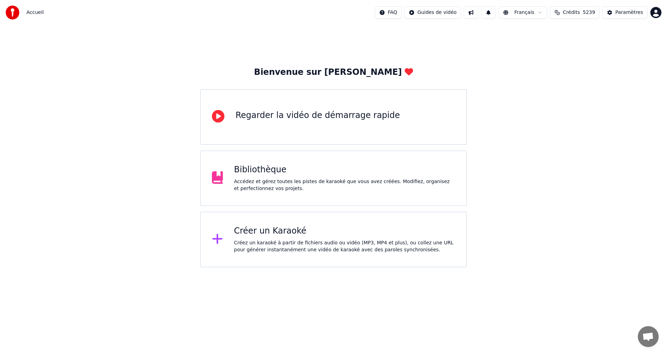
click at [282, 182] on div "Accédez et gérez toutes les pistes de karaoké que vous avez créées. Modifiez, o…" at bounding box center [344, 185] width 221 height 14
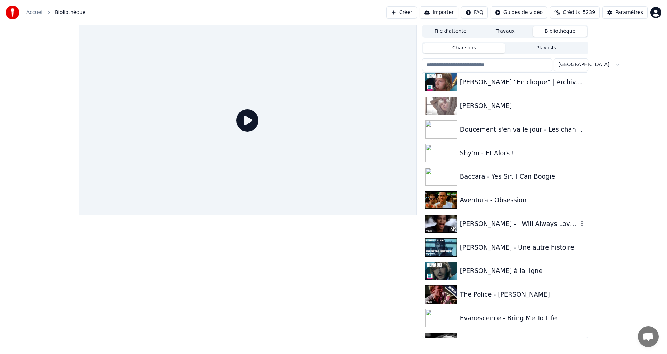
scroll to position [939, 0]
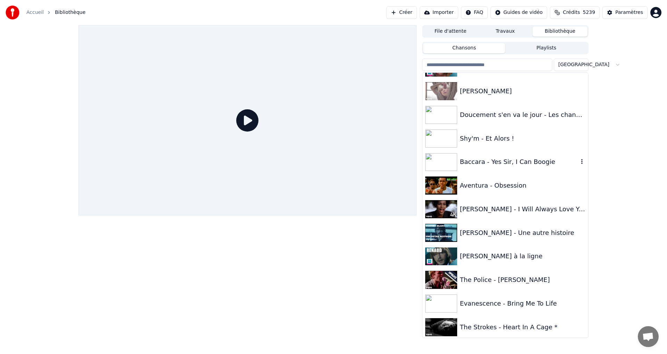
click at [501, 165] on div "Baccara - Yes Sir, I Can Boogie" at bounding box center [519, 162] width 119 height 10
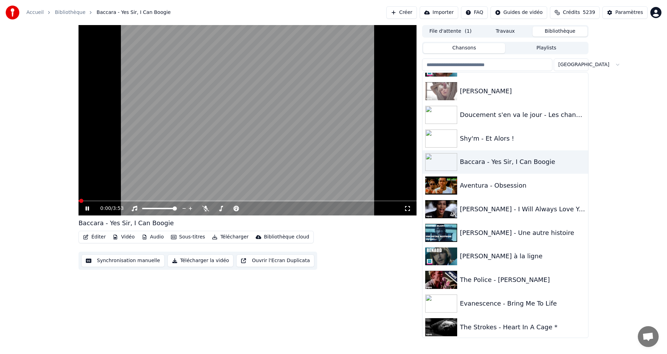
click at [87, 213] on div "0:00 / 3:53" at bounding box center [248, 208] width 338 height 14
click at [91, 205] on icon at bounding box center [92, 208] width 16 height 6
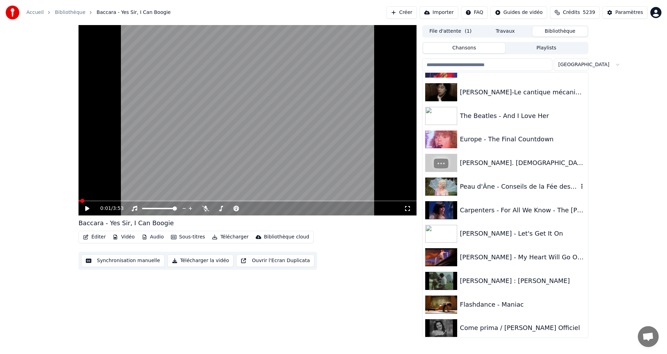
scroll to position [3059, 0]
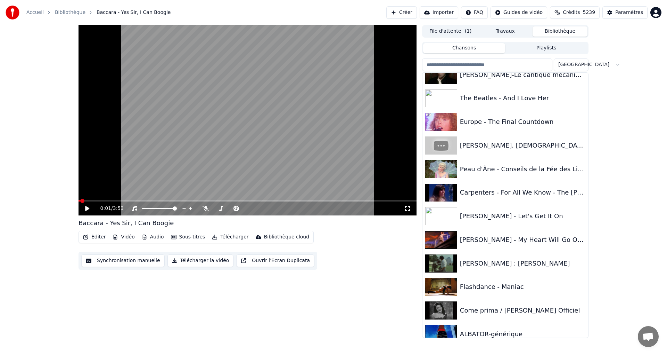
click at [453, 65] on input "search" at bounding box center [487, 64] width 130 height 13
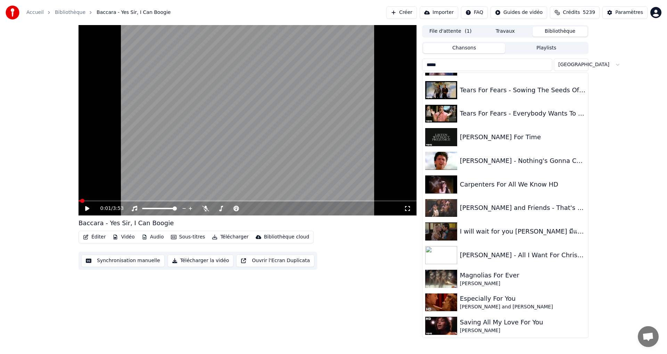
scroll to position [0, 0]
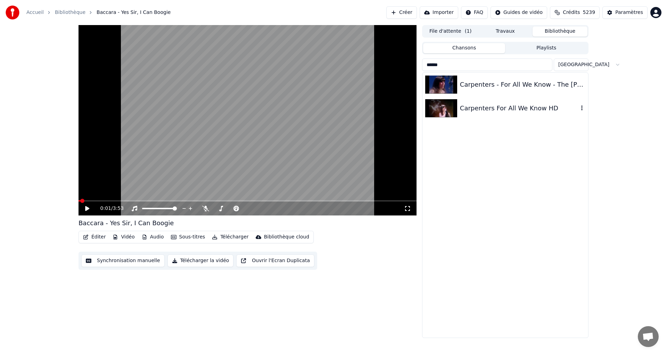
click at [484, 106] on div "Carpenters For All We Know HD" at bounding box center [519, 108] width 119 height 10
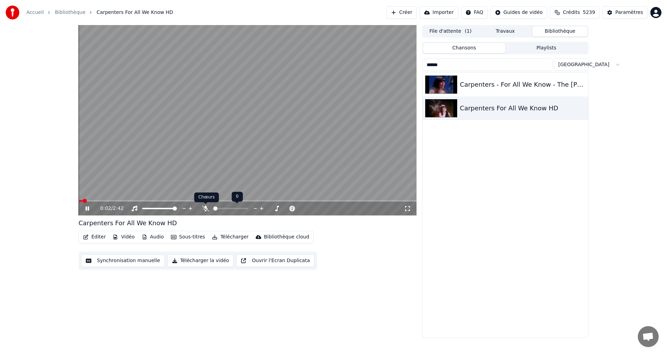
click at [206, 210] on icon at bounding box center [205, 208] width 7 height 6
click at [408, 207] on icon at bounding box center [407, 208] width 7 height 6
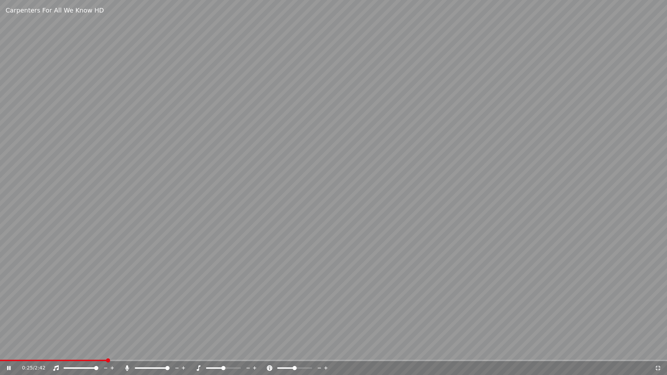
click at [127, 353] on icon at bounding box center [127, 369] width 4 height 6
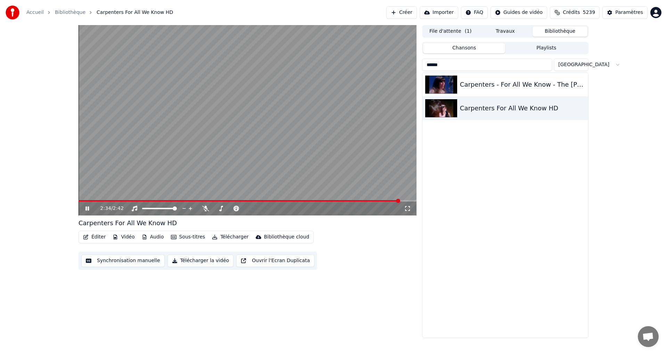
click at [441, 63] on input "******" at bounding box center [487, 64] width 130 height 13
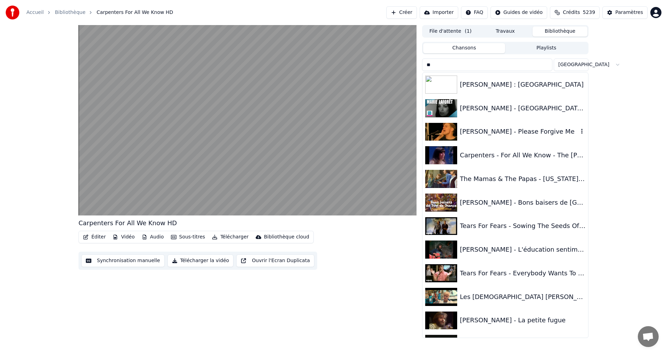
type input "*"
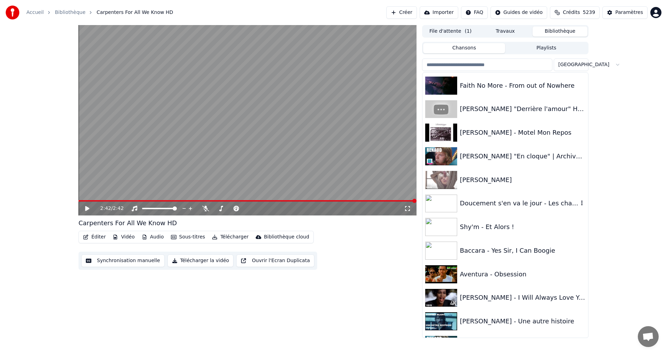
scroll to position [869, 0]
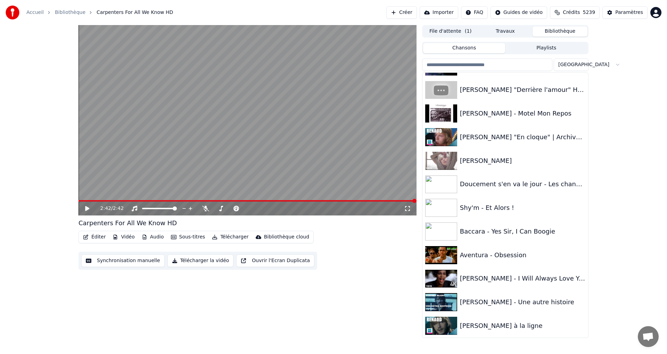
click at [443, 67] on input "search" at bounding box center [487, 64] width 130 height 13
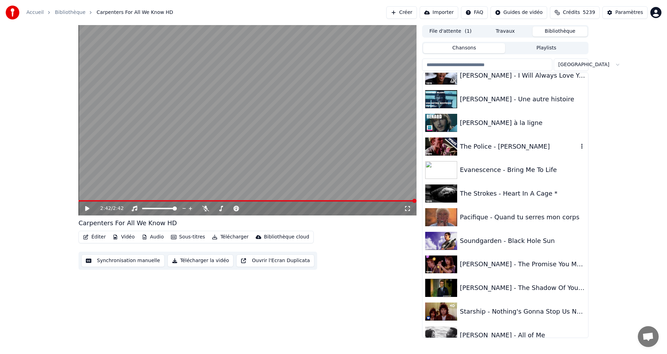
scroll to position [1078, 0]
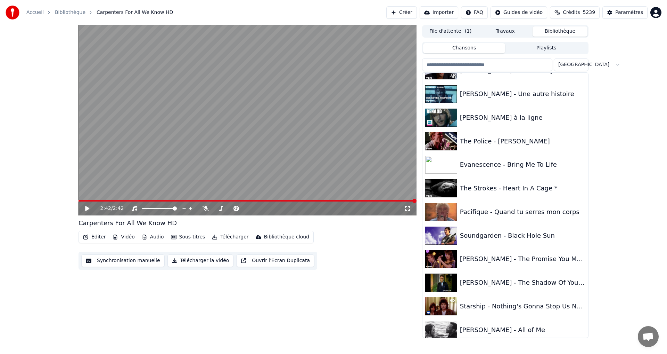
click at [481, 61] on input "search" at bounding box center [487, 64] width 130 height 13
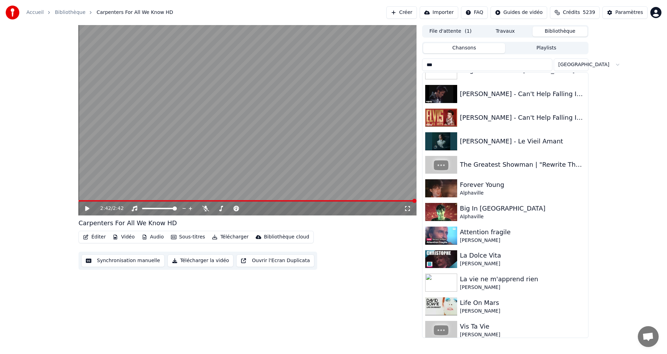
scroll to position [0, 0]
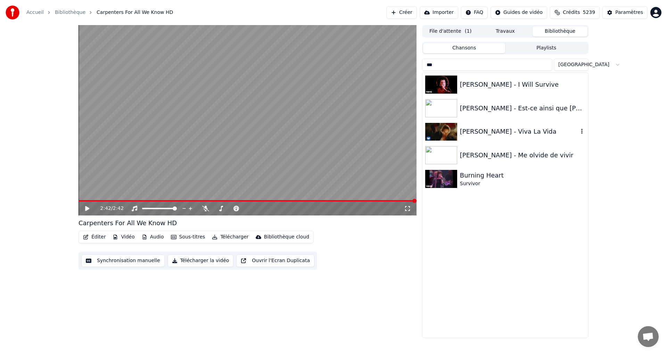
type input "***"
click at [495, 131] on div "[PERSON_NAME] - Viva La Vida" at bounding box center [519, 132] width 119 height 10
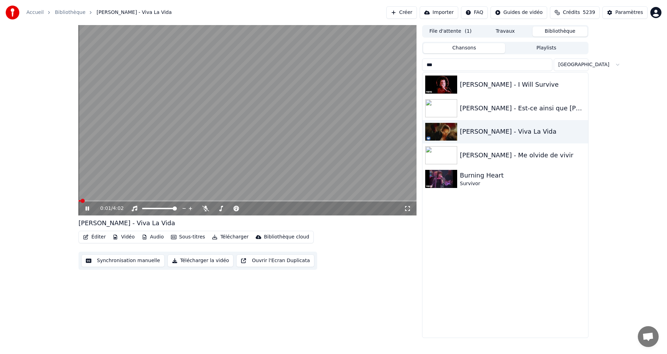
click at [409, 209] on icon at bounding box center [407, 208] width 7 height 6
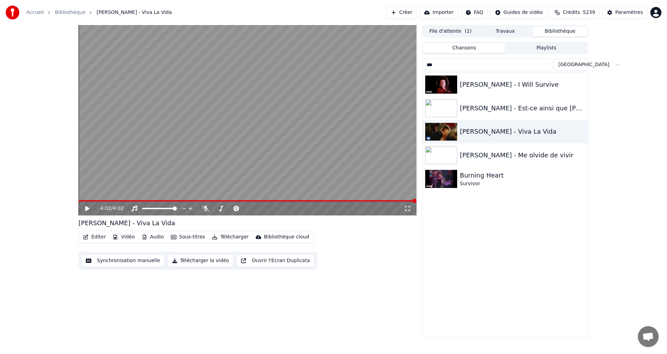
click at [408, 16] on button "Créer" at bounding box center [402, 12] width 31 height 13
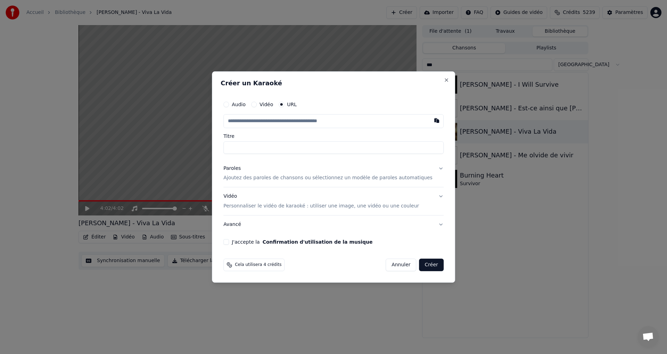
click at [254, 122] on input "text" at bounding box center [334, 121] width 220 height 14
type input "**********"
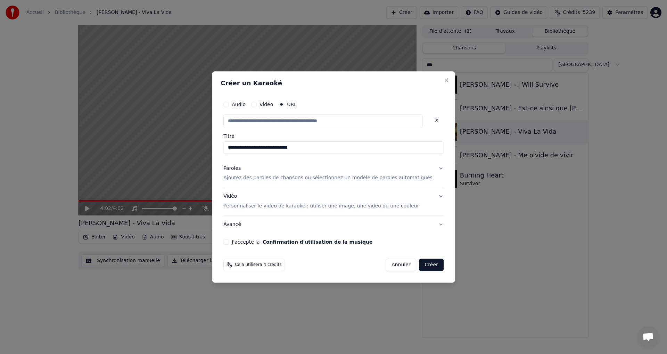
click at [429, 169] on button "Paroles Ajoutez des paroles de chansons ou sélectionnez un modèle de paroles au…" at bounding box center [334, 173] width 220 height 28
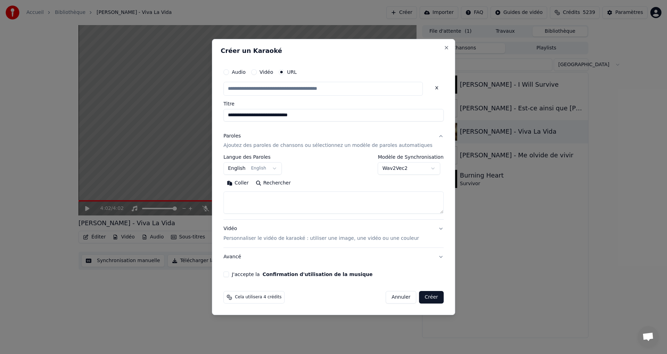
type input "**********"
click at [429, 169] on body "**********" at bounding box center [333, 177] width 667 height 354
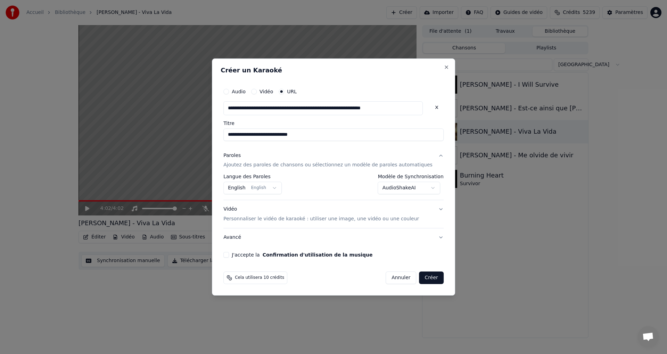
click at [422, 277] on button "Créer" at bounding box center [432, 277] width 24 height 13
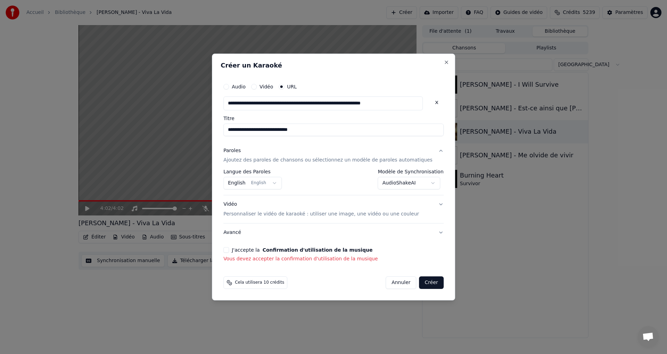
click at [229, 250] on button "J'accepte la Confirmation d'utilisation de la musique" at bounding box center [227, 250] width 6 height 6
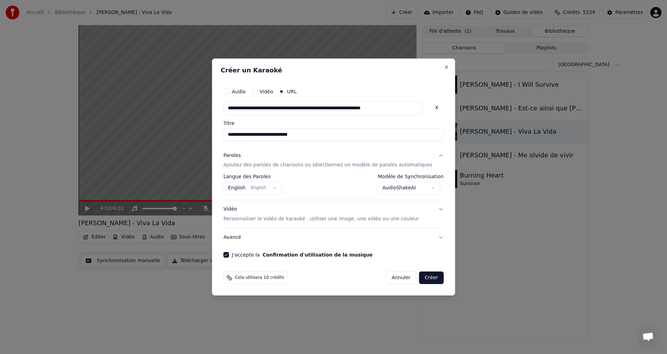
click at [427, 277] on button "Créer" at bounding box center [432, 277] width 24 height 13
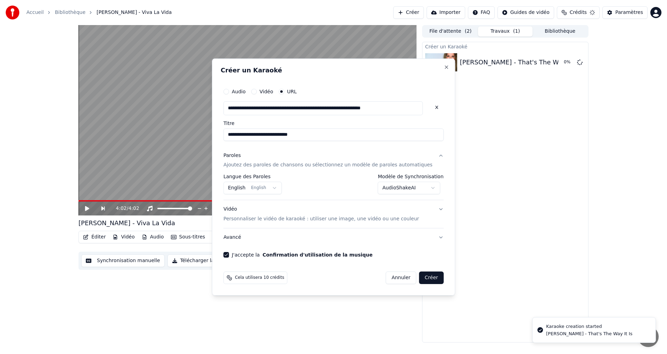
select select "********"
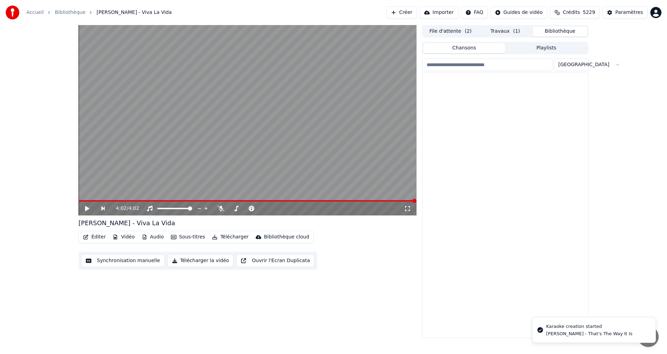
click at [550, 35] on button "Bibliothèque" at bounding box center [560, 31] width 55 height 10
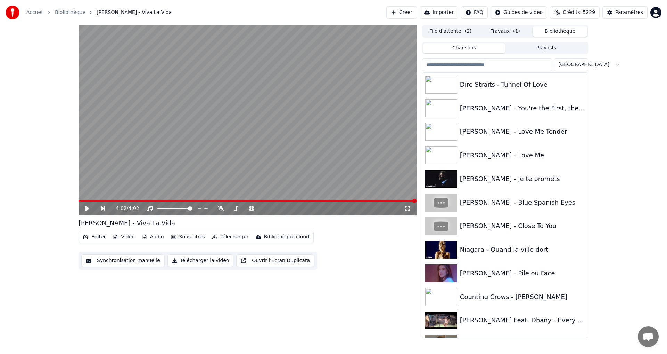
click at [486, 65] on input "search" at bounding box center [487, 64] width 130 height 13
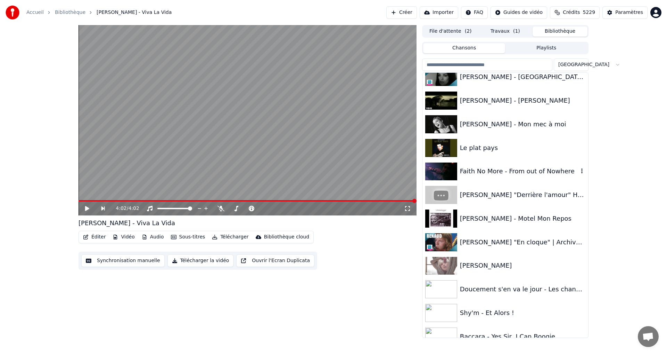
scroll to position [765, 0]
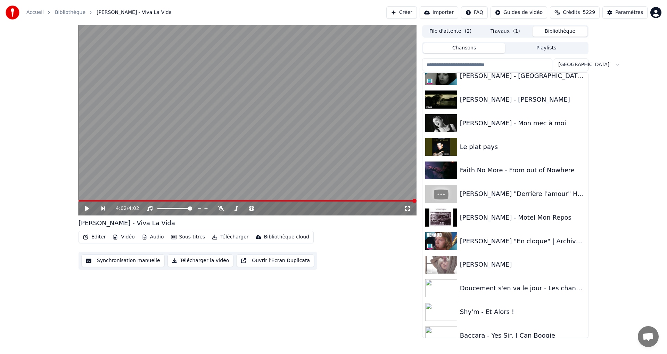
click at [406, 11] on button "Créer" at bounding box center [402, 12] width 31 height 13
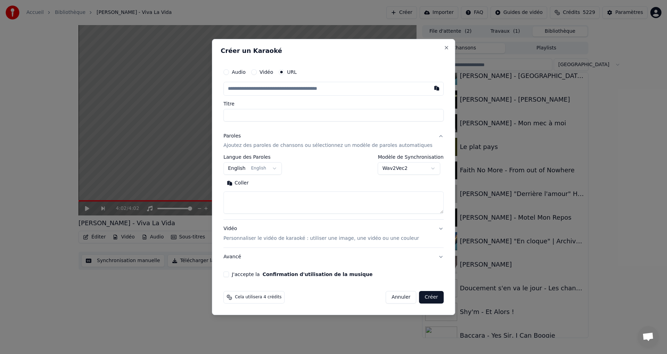
click at [291, 92] on input "text" at bounding box center [334, 89] width 220 height 14
type input "**********"
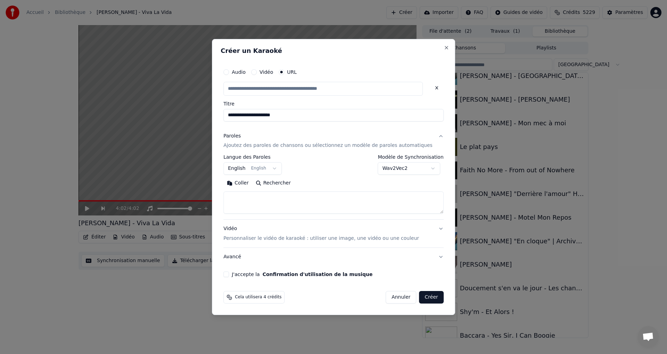
click at [424, 169] on body "**********" at bounding box center [333, 177] width 667 height 354
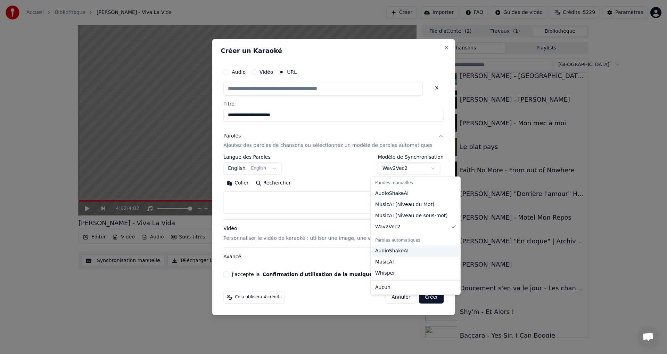
type input "**********"
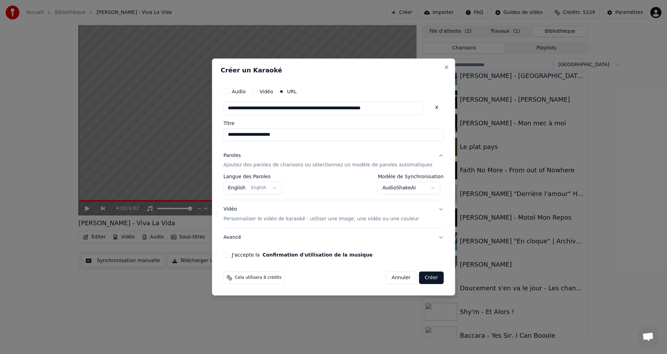
click at [229, 257] on button "J'accepte la Confirmation d'utilisation de la musique" at bounding box center [227, 255] width 6 height 6
click at [420, 276] on button "Créer" at bounding box center [432, 277] width 24 height 13
select select "********"
select select
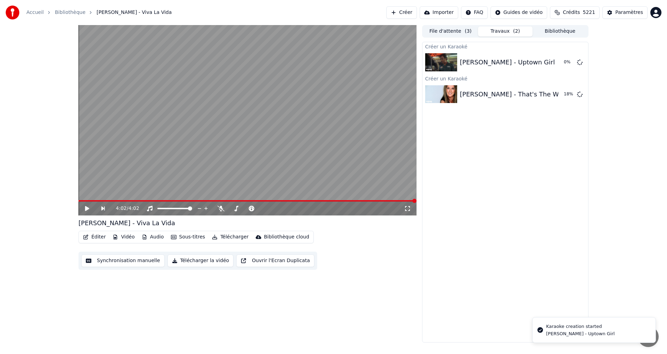
click at [563, 32] on button "Bibliothèque" at bounding box center [560, 31] width 55 height 10
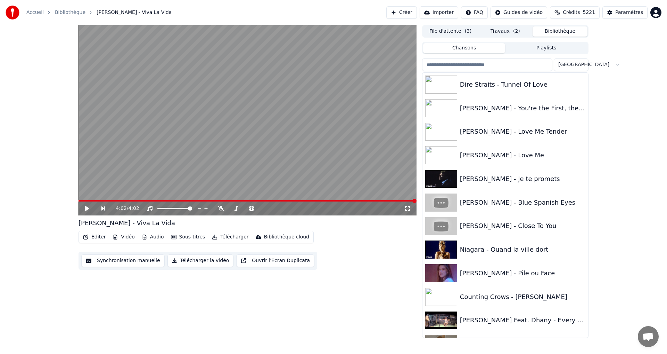
click at [495, 71] on input "search" at bounding box center [487, 64] width 130 height 13
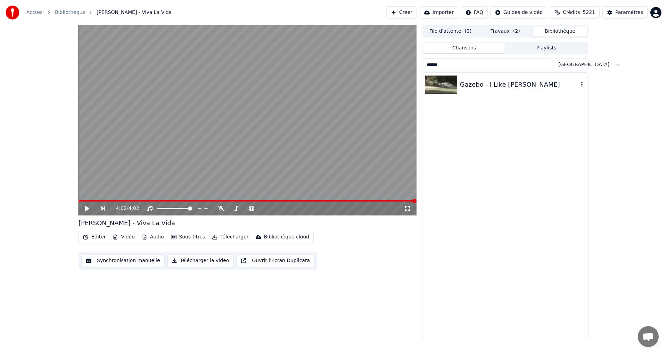
click at [481, 84] on div "Gazebo - I Like [PERSON_NAME]" at bounding box center [519, 85] width 119 height 10
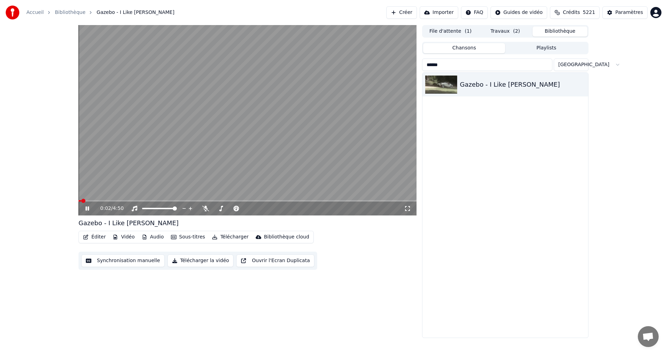
click at [406, 206] on icon at bounding box center [407, 208] width 5 height 5
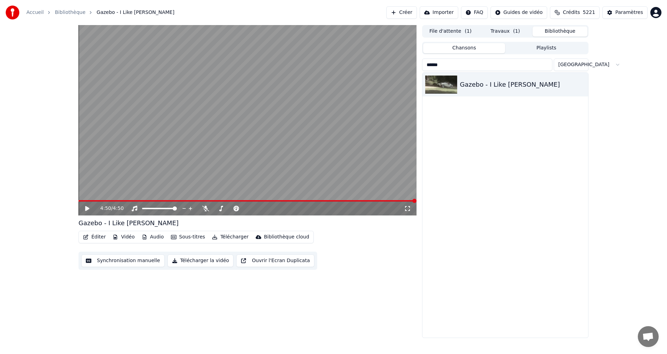
click at [449, 67] on input "******" at bounding box center [487, 64] width 130 height 13
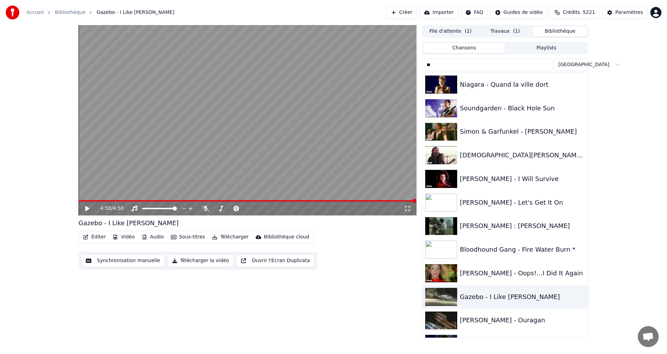
type input "*"
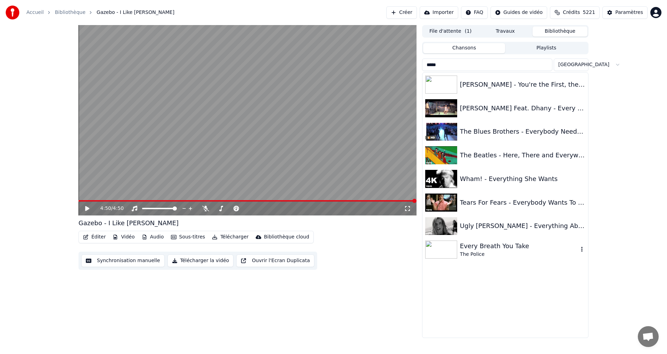
type input "*****"
click at [481, 246] on div "Every Breath You Take" at bounding box center [519, 246] width 119 height 10
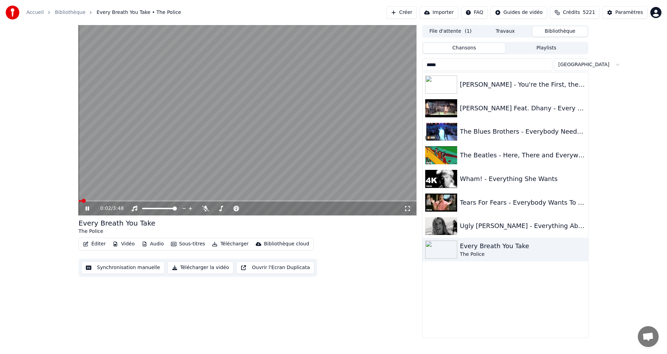
click at [406, 211] on icon at bounding box center [407, 208] width 5 height 5
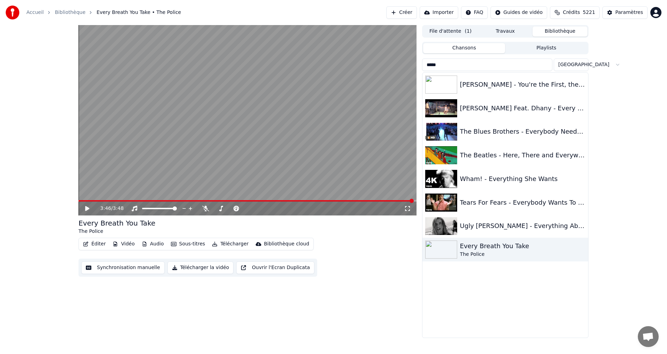
click at [92, 245] on button "Éditer" at bounding box center [94, 244] width 28 height 10
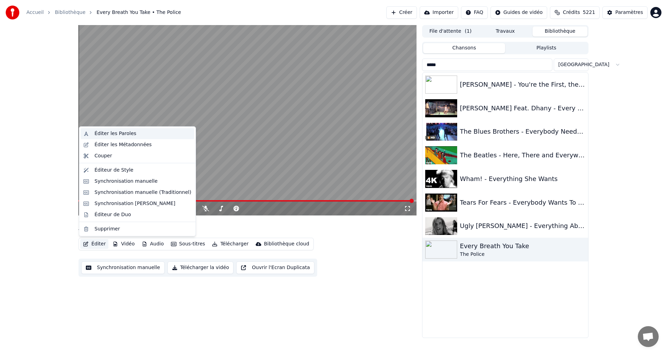
click at [147, 132] on div "Éditer les Paroles" at bounding box center [143, 133] width 97 height 7
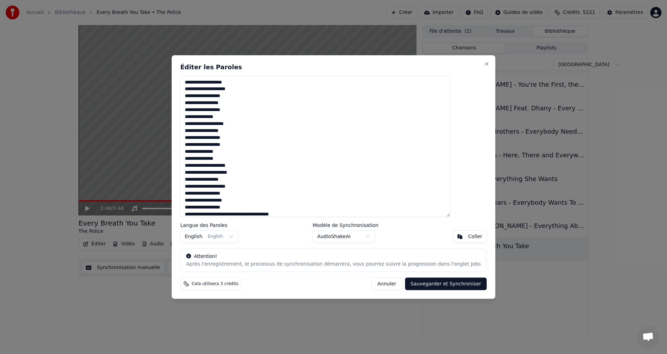
drag, startPoint x: 294, startPoint y: 212, endPoint x: 236, endPoint y: 3, distance: 216.4
click at [236, 3] on body "Accueil Bibliothèque Every Breath You Take • The Police Créer Importer FAQ Guid…" at bounding box center [333, 177] width 667 height 354
type textarea "**********"
click at [421, 282] on button "Sauvegarder et Synchroniser" at bounding box center [446, 283] width 82 height 13
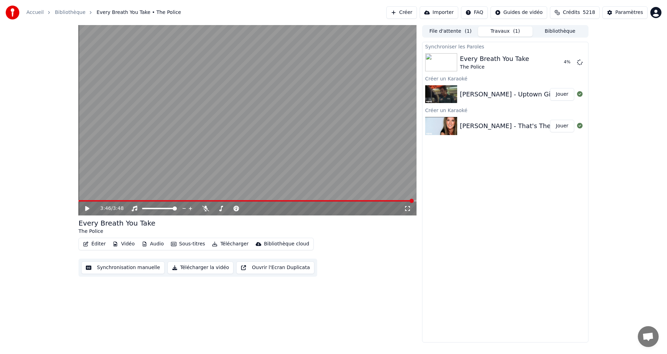
click at [565, 126] on button "Jouer" at bounding box center [562, 126] width 24 height 13
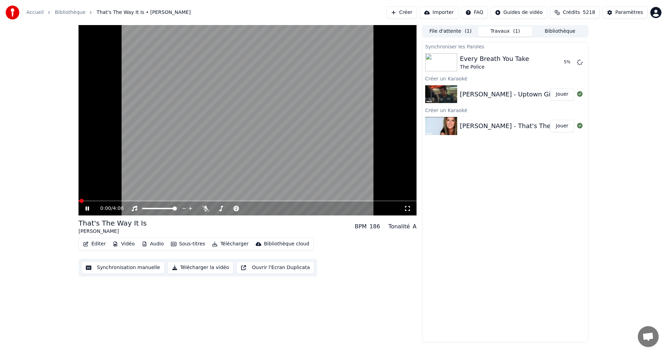
click at [406, 209] on icon at bounding box center [407, 208] width 7 height 6
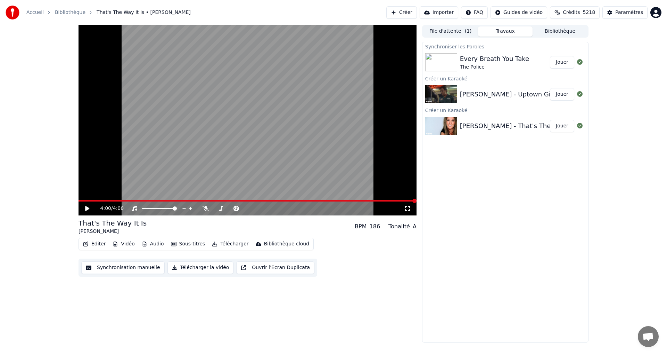
click at [555, 95] on button "Jouer" at bounding box center [562, 94] width 24 height 13
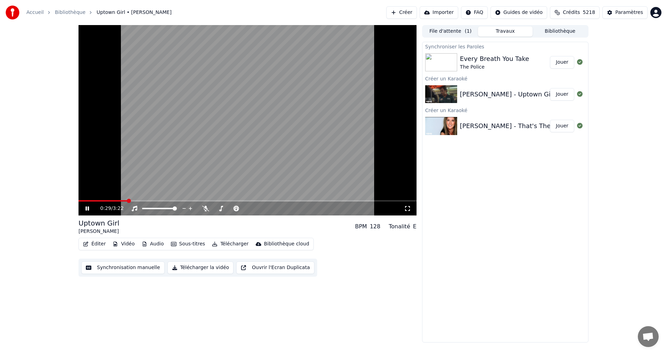
click at [409, 210] on icon at bounding box center [407, 208] width 5 height 5
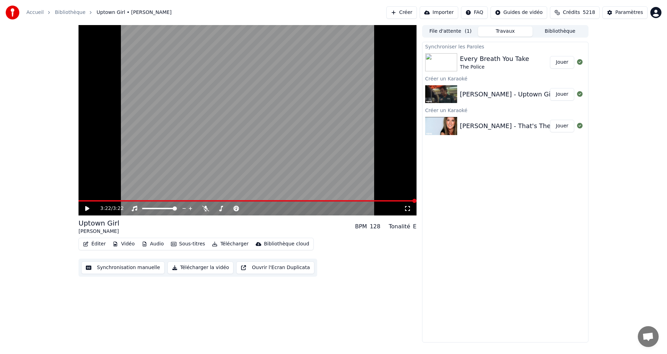
click at [569, 32] on button "Bibliothèque" at bounding box center [560, 31] width 55 height 10
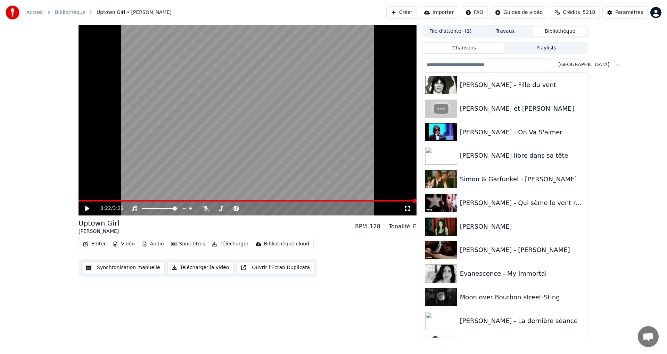
scroll to position [1940, 0]
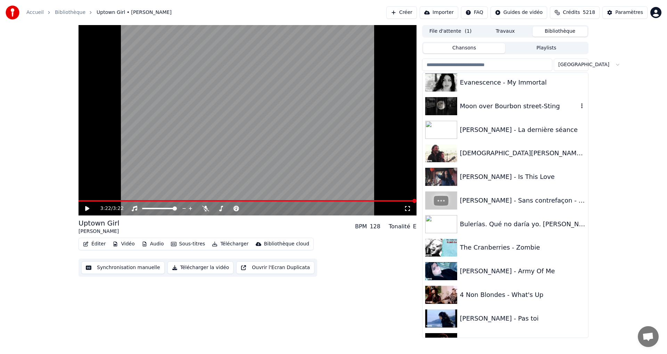
click at [504, 108] on div "Moon over Bourbon street-Sting" at bounding box center [519, 106] width 119 height 10
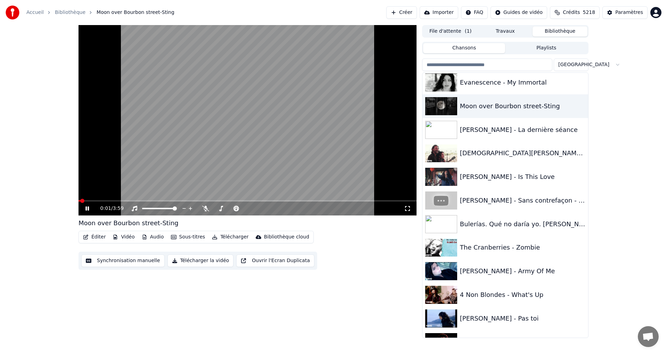
click at [409, 208] on icon at bounding box center [407, 208] width 7 height 6
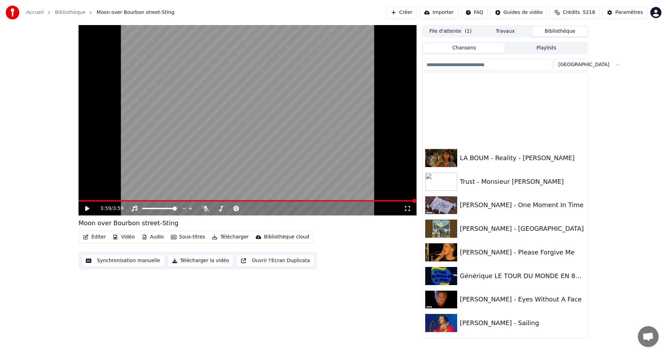
scroll to position [2978, 0]
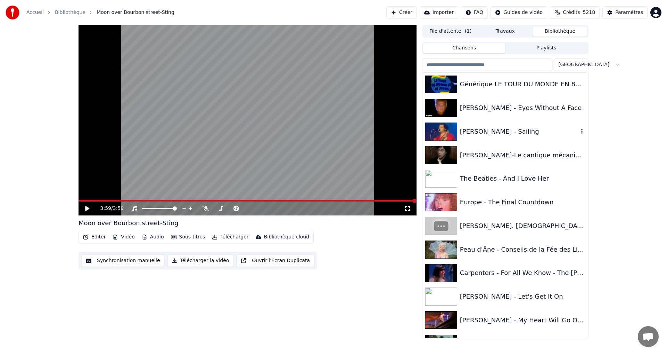
click at [492, 134] on div "[PERSON_NAME] - Sailing" at bounding box center [519, 132] width 119 height 10
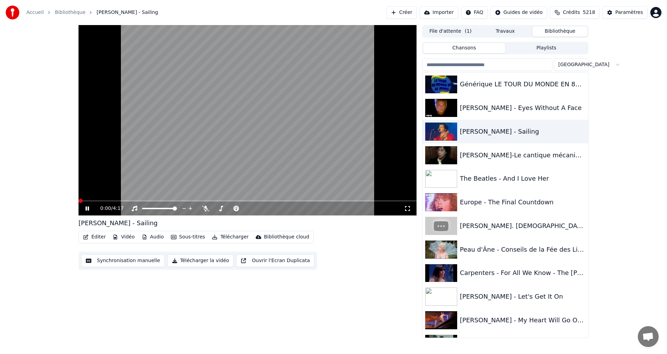
click at [408, 210] on icon at bounding box center [407, 208] width 7 height 6
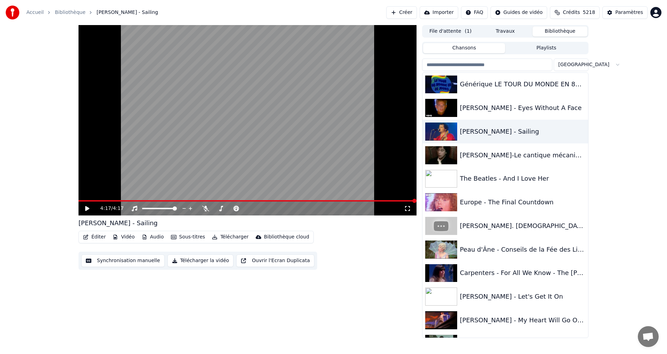
click at [468, 66] on input "search" at bounding box center [487, 64] width 130 height 13
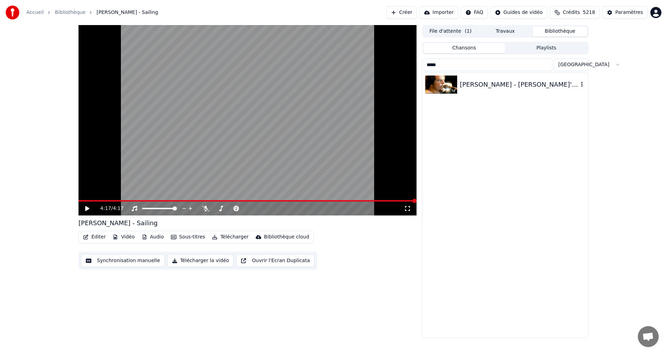
type input "*****"
click at [473, 84] on div "[PERSON_NAME] - [PERSON_NAME]'s Theme" at bounding box center [519, 85] width 119 height 10
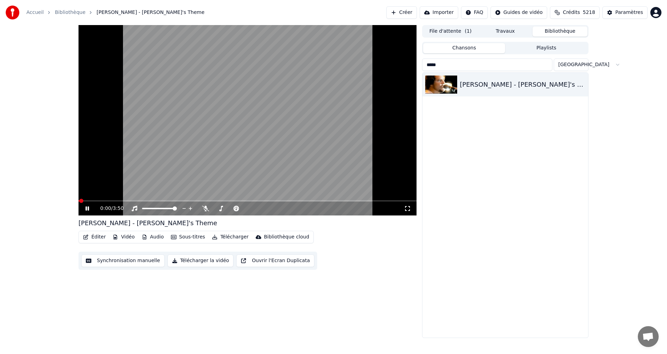
click at [409, 210] on icon at bounding box center [407, 208] width 7 height 6
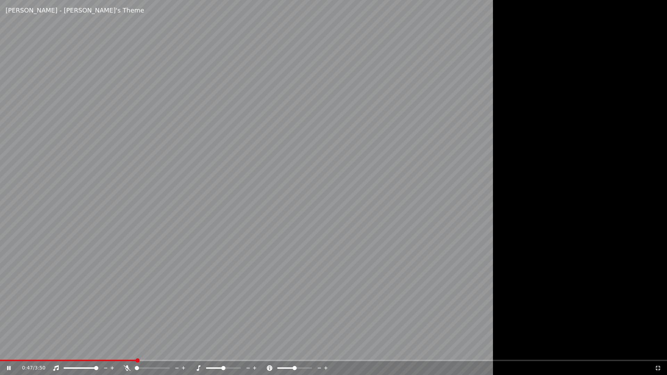
click at [198, 353] on icon at bounding box center [199, 369] width 4 height 6
click at [655, 353] on icon at bounding box center [658, 369] width 7 height 6
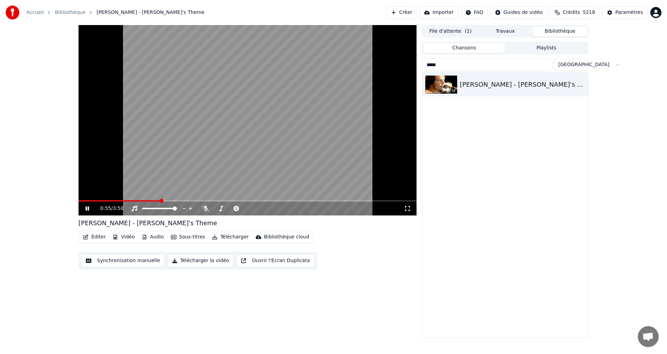
click at [406, 208] on icon at bounding box center [407, 208] width 7 height 6
click at [404, 9] on button "Créer" at bounding box center [402, 12] width 31 height 13
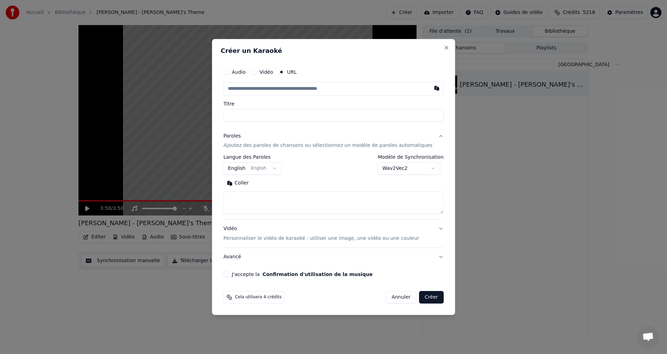
click at [298, 89] on input "text" at bounding box center [334, 89] width 220 height 14
type input "**********"
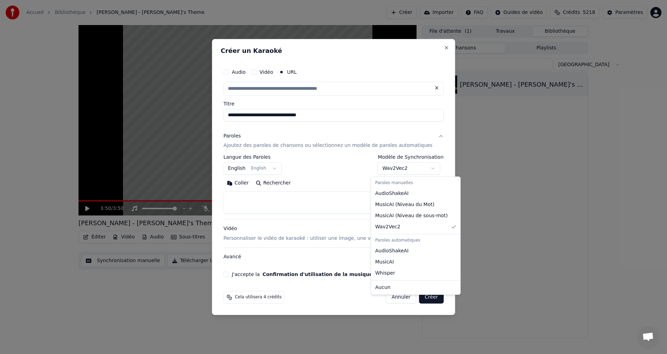
click at [425, 169] on body "**********" at bounding box center [333, 177] width 667 height 354
select select "**********"
type input "**********"
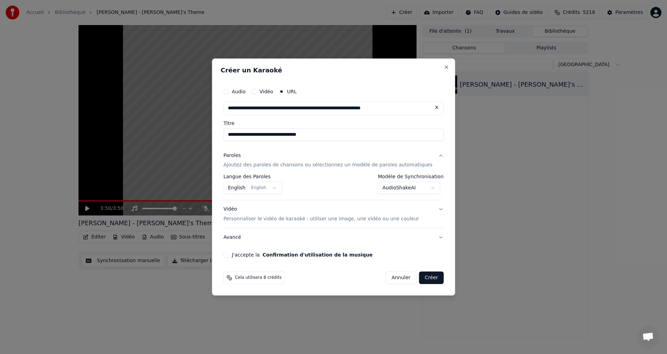
click at [229, 257] on button "J'accepte la Confirmation d'utilisation de la musique" at bounding box center [227, 255] width 6 height 6
click at [420, 279] on button "Créer" at bounding box center [432, 277] width 24 height 13
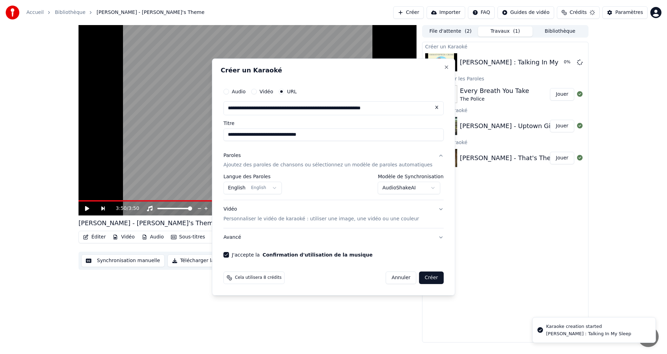
select select "********"
select select
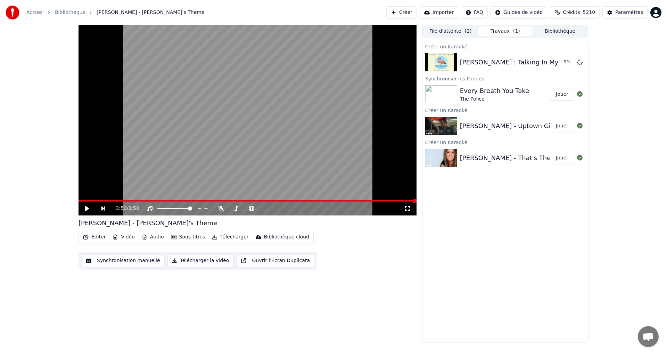
click at [403, 12] on button "Créer" at bounding box center [402, 12] width 31 height 13
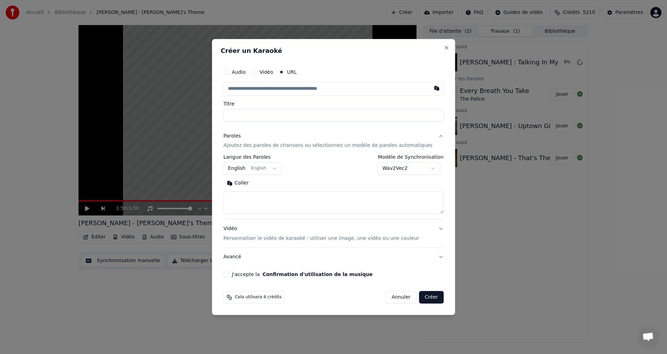
click at [262, 90] on input "text" at bounding box center [334, 89] width 220 height 14
type input "**********"
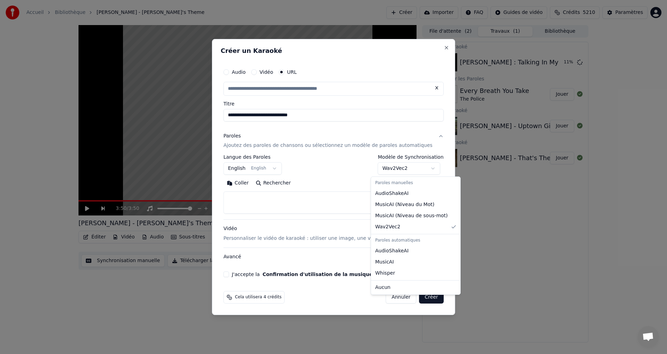
click at [427, 167] on body "**********" at bounding box center [333, 177] width 667 height 354
select select "**********"
type input "**********"
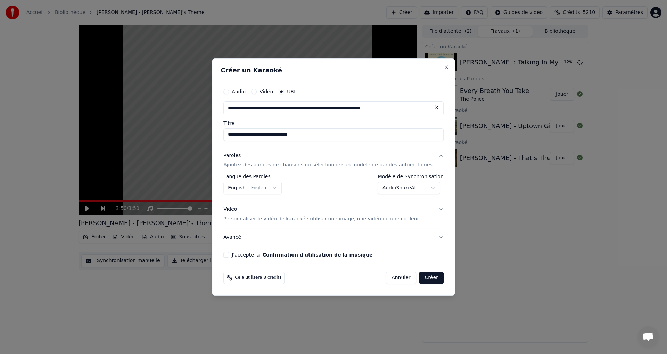
click at [229, 256] on button "J'accepte la Confirmation d'utilisation de la musique" at bounding box center [227, 255] width 6 height 6
click at [425, 277] on button "Créer" at bounding box center [432, 277] width 24 height 13
select select "********"
select select
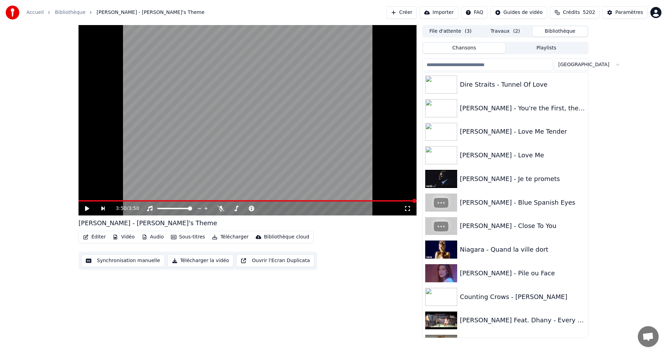
click at [580, 34] on button "Bibliothèque" at bounding box center [560, 31] width 55 height 10
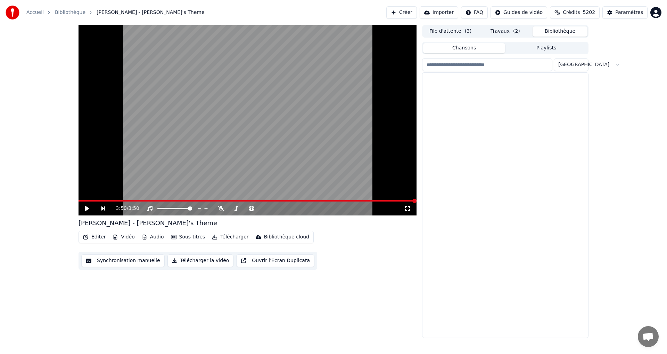
scroll to position [10055, 0]
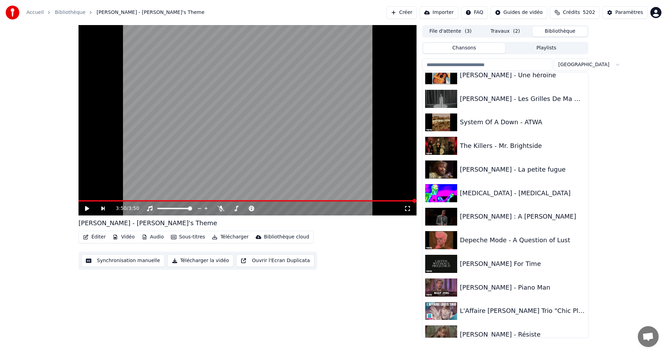
click at [471, 62] on input "search" at bounding box center [487, 64] width 130 height 13
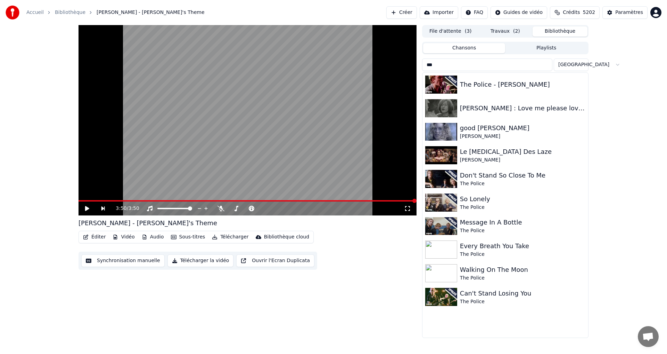
scroll to position [0, 0]
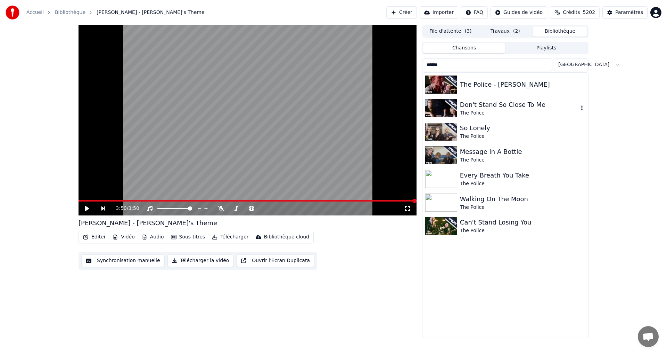
type input "******"
click at [506, 105] on div "Don't Stand So Close To Me" at bounding box center [519, 105] width 119 height 10
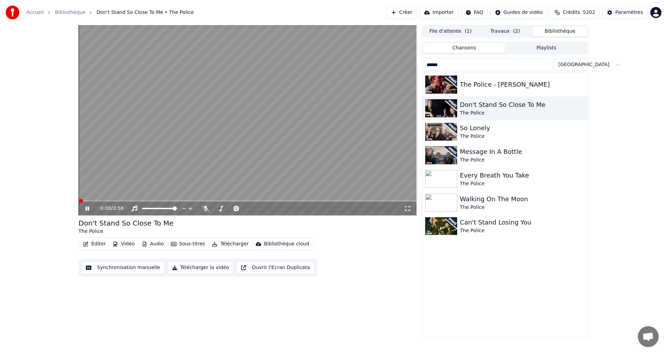
click at [408, 206] on icon at bounding box center [407, 208] width 7 height 6
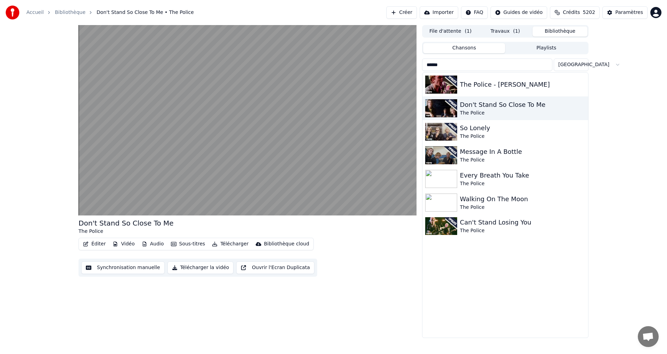
click at [502, 34] on button "Travaux ( 1 )" at bounding box center [505, 31] width 55 height 10
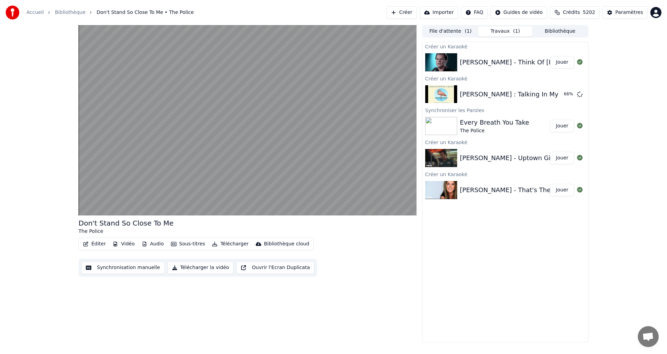
click at [556, 32] on button "Bibliothèque" at bounding box center [560, 31] width 55 height 10
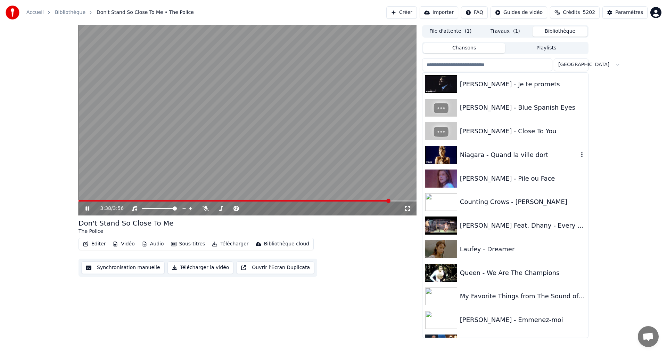
scroll to position [104, 0]
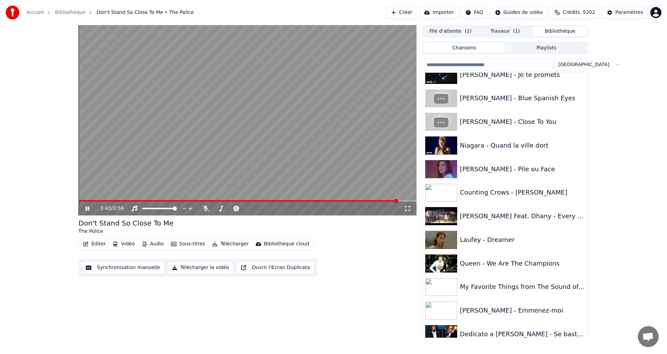
click at [502, 34] on button "Travaux ( 1 )" at bounding box center [505, 31] width 55 height 10
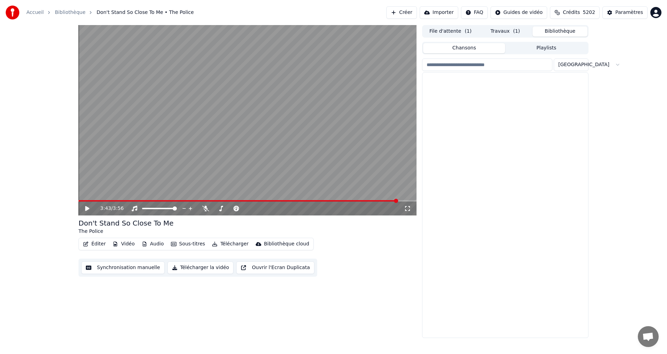
click at [569, 31] on button "Bibliothèque" at bounding box center [560, 31] width 55 height 10
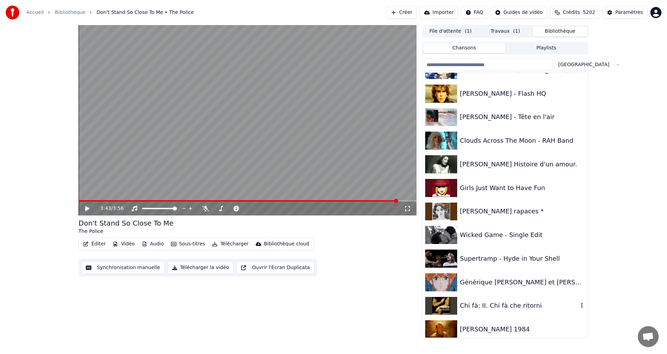
scroll to position [10856, 0]
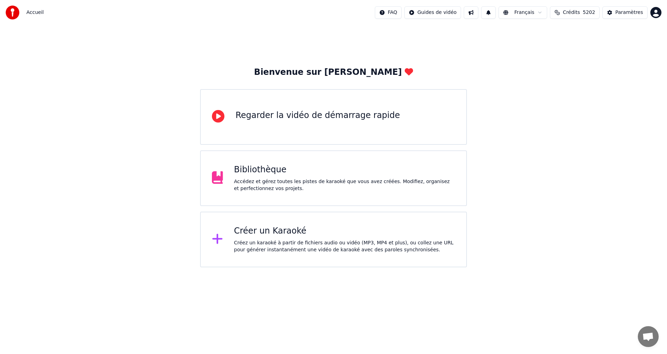
click at [358, 192] on div "Bibliothèque Accédez et gérez toutes les pistes de karaoké que vous avez créées…" at bounding box center [333, 178] width 267 height 56
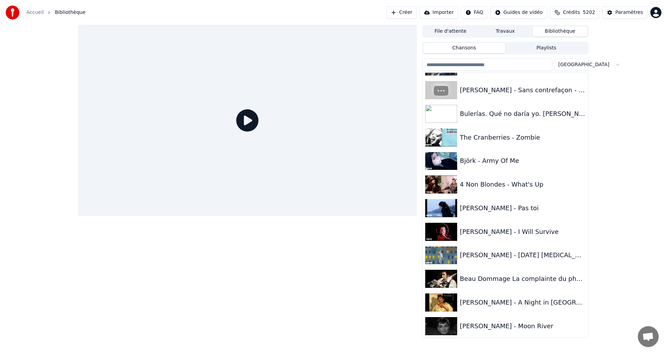
scroll to position [2051, 0]
click at [514, 61] on input "search" at bounding box center [487, 64] width 130 height 13
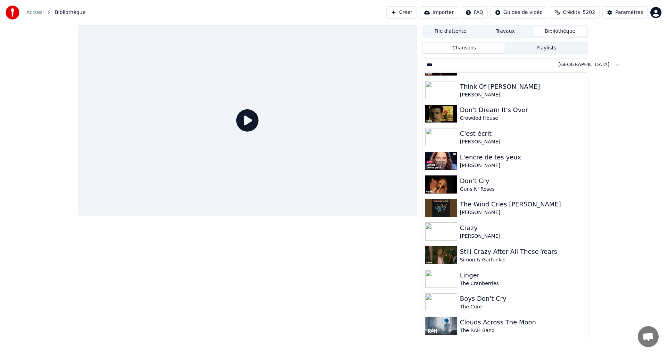
scroll to position [0, 0]
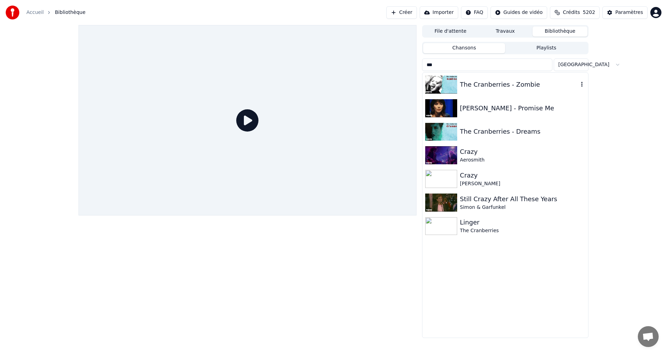
click at [503, 86] on div "The Cranberries - Zombie" at bounding box center [519, 85] width 119 height 10
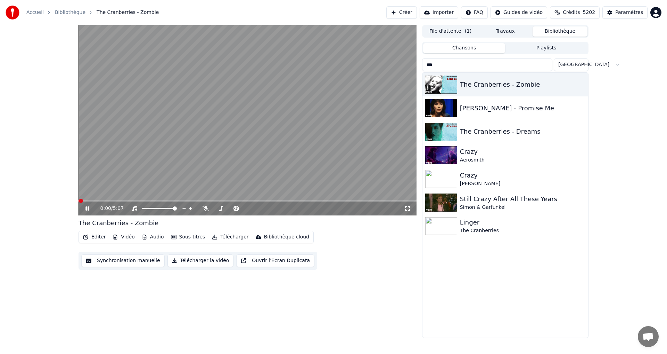
click at [407, 210] on icon at bounding box center [407, 208] width 7 height 6
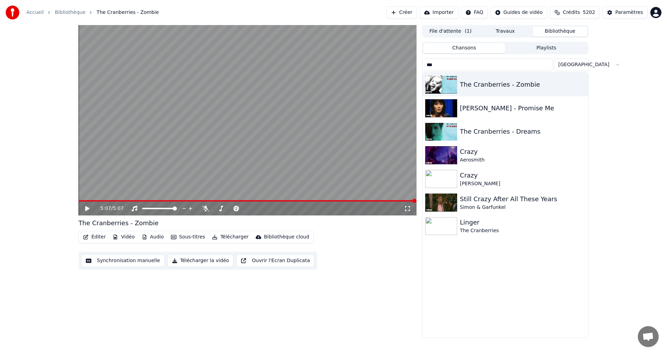
click at [531, 68] on input "***" at bounding box center [487, 64] width 130 height 13
type input "*"
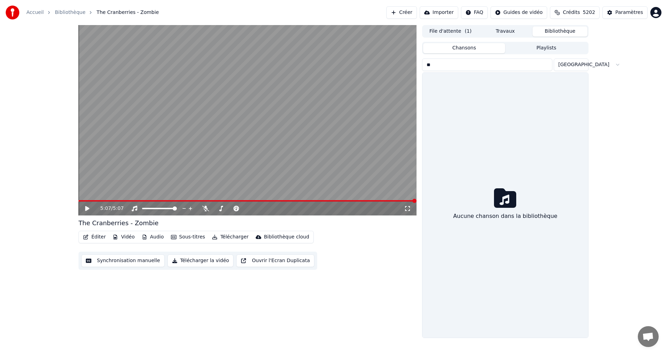
type input "*"
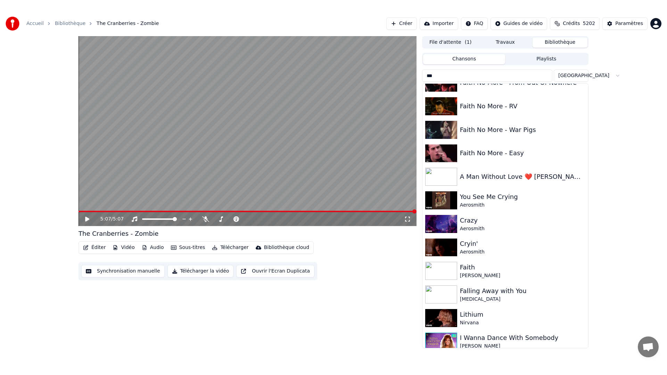
scroll to position [254, 0]
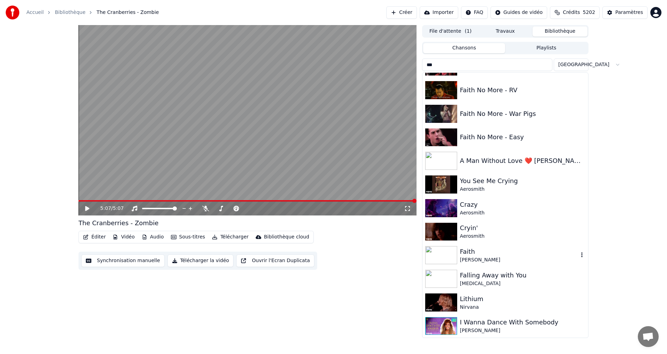
click at [464, 253] on div "Faith" at bounding box center [519, 251] width 119 height 10
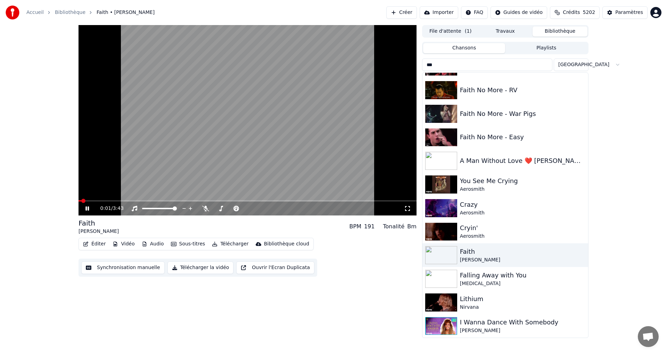
click at [404, 208] on icon at bounding box center [407, 208] width 7 height 6
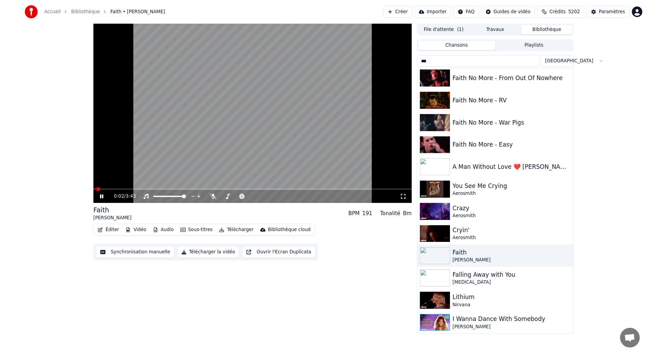
scroll to position [238, 0]
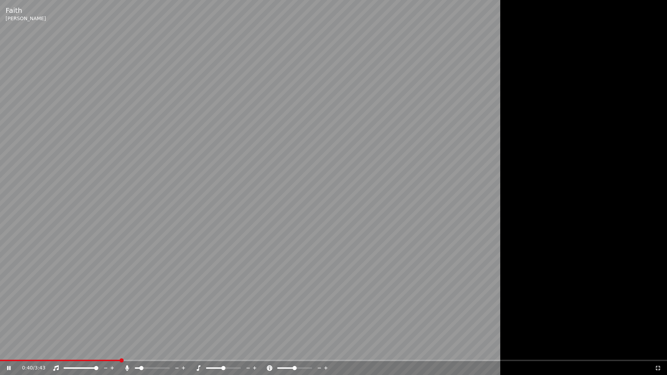
click at [140, 353] on span at bounding box center [141, 368] width 4 height 4
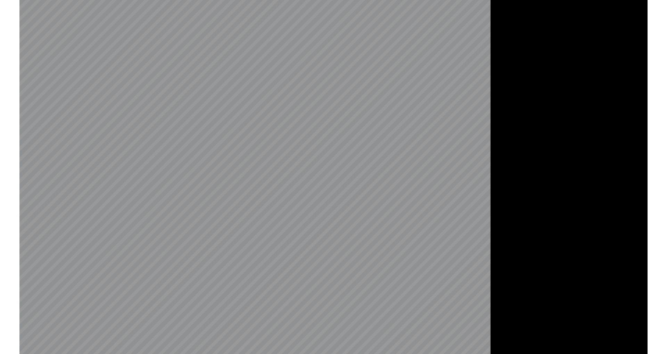
scroll to position [254, 0]
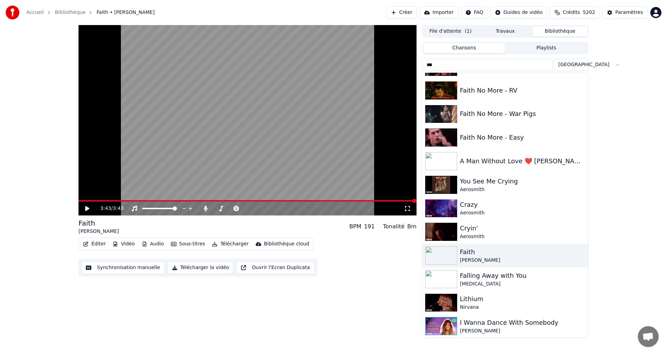
click at [437, 68] on input "***" at bounding box center [487, 64] width 130 height 13
type input "*"
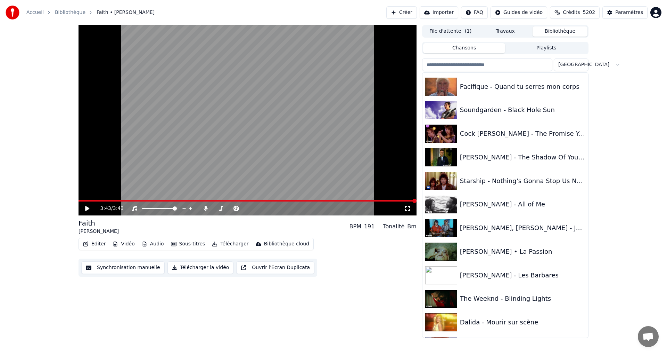
scroll to position [1231, 0]
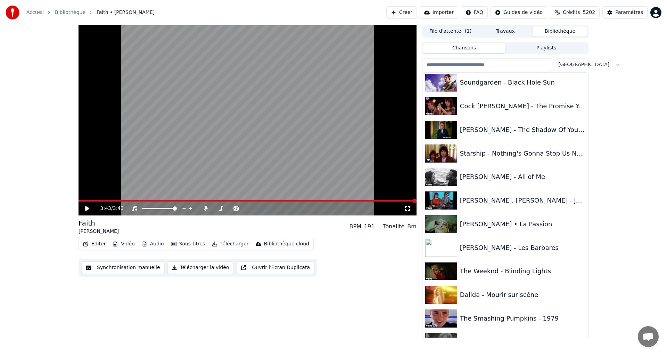
click at [484, 61] on input "search" at bounding box center [487, 64] width 130 height 13
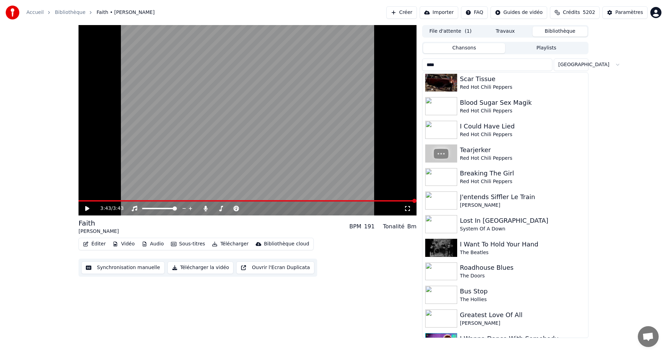
scroll to position [0, 0]
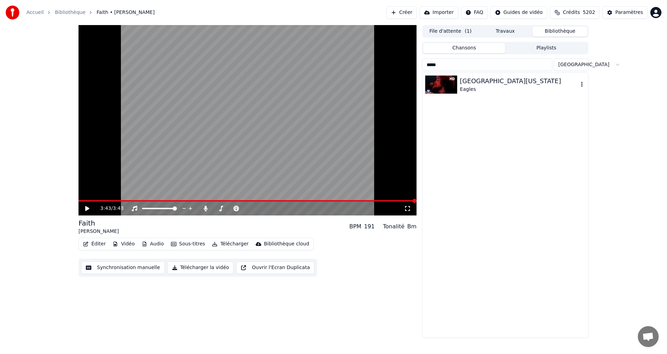
click at [494, 83] on div "[GEOGRAPHIC_DATA][US_STATE]" at bounding box center [519, 81] width 119 height 10
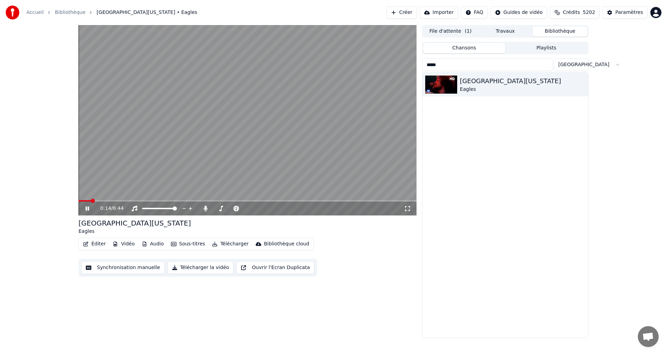
click at [88, 209] on icon at bounding box center [87, 208] width 3 height 4
click at [479, 63] on input "*****" at bounding box center [487, 64] width 130 height 13
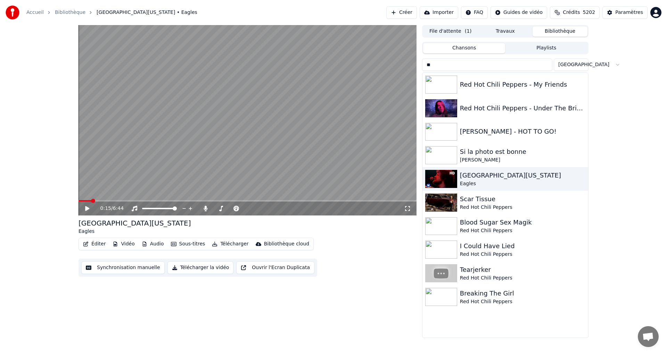
type input "*"
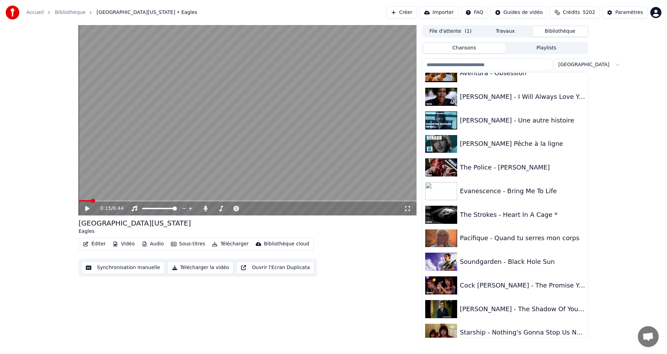
scroll to position [1057, 0]
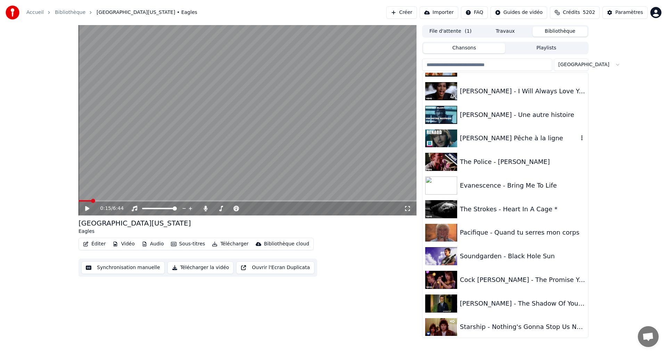
click at [499, 141] on div "[PERSON_NAME] à la ligne" at bounding box center [519, 138] width 119 height 10
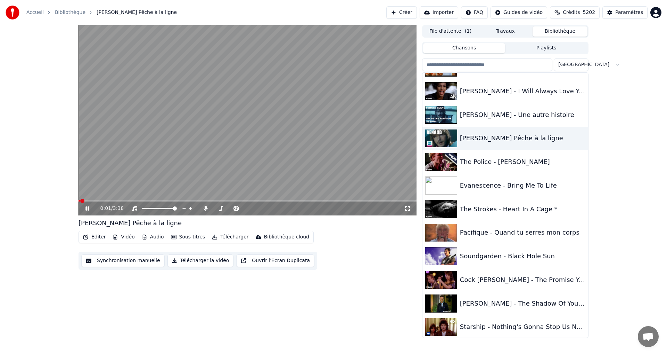
click at [408, 208] on icon at bounding box center [407, 208] width 7 height 6
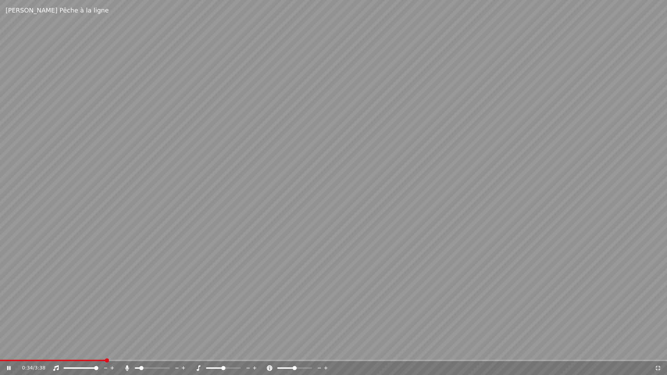
click at [125, 353] on icon at bounding box center [127, 369] width 7 height 6
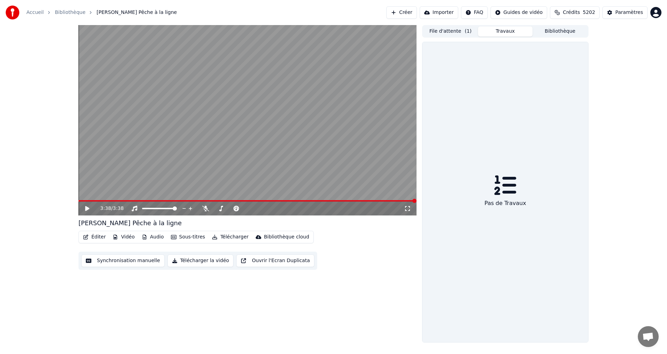
click at [504, 34] on button "Travaux" at bounding box center [505, 31] width 55 height 10
click at [445, 32] on button "File d'attente ( 1 )" at bounding box center [450, 31] width 55 height 10
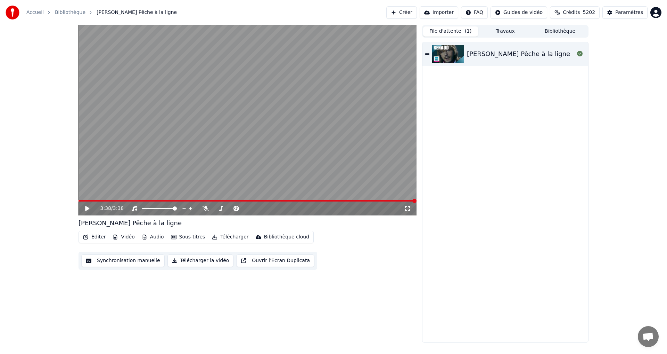
click at [498, 26] on button "Travaux" at bounding box center [505, 31] width 55 height 10
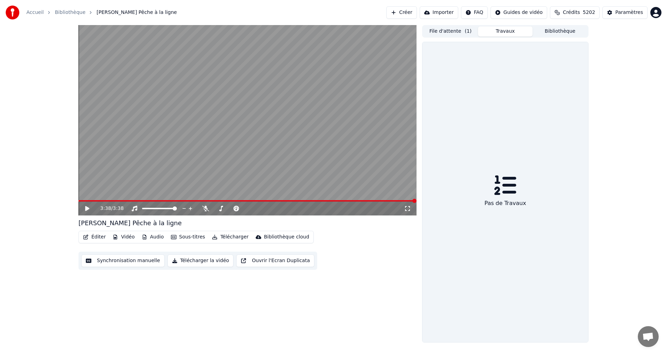
click at [565, 33] on button "Bibliothèque" at bounding box center [560, 31] width 55 height 10
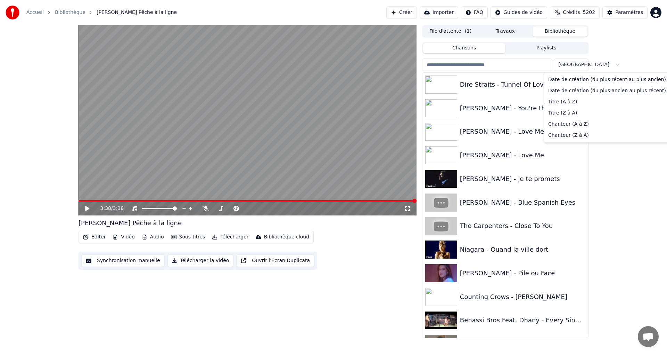
click at [579, 64] on html "Accueil Bibliothèque Renaud - La Pêche à la ligne Créer Importer FAQ Guides de …" at bounding box center [333, 177] width 667 height 354
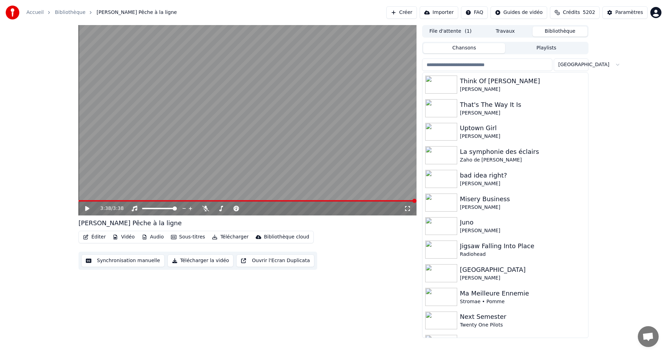
click at [451, 62] on input "search" at bounding box center [487, 64] width 130 height 13
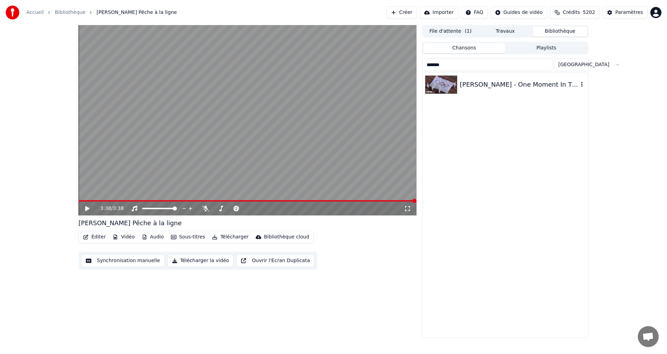
click at [476, 84] on div "[PERSON_NAME] - One Moment In Time" at bounding box center [519, 85] width 119 height 10
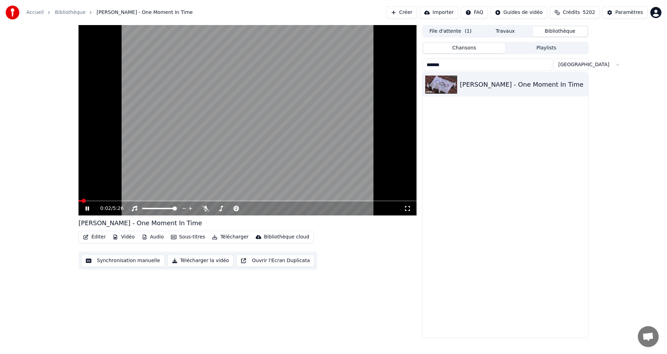
click at [407, 210] on icon at bounding box center [407, 208] width 7 height 6
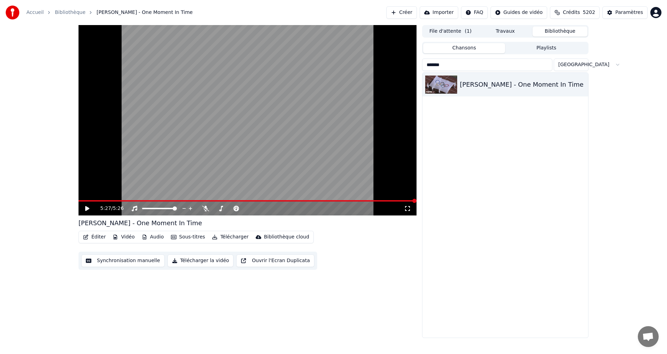
click at [469, 69] on input "*******" at bounding box center [487, 64] width 130 height 13
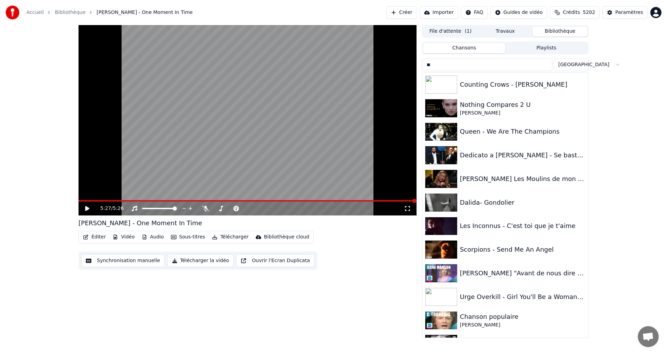
type input "*"
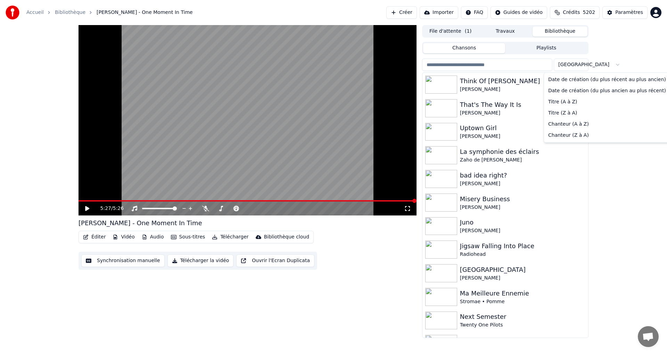
click at [579, 67] on html "Accueil Bibliothèque Whitney Houston - One Moment In Time Créer Importer FAQ Gu…" at bounding box center [333, 177] width 667 height 354
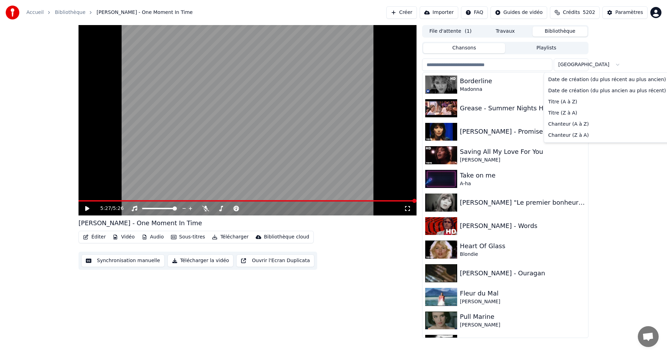
click at [582, 66] on html "Accueil Bibliothèque Whitney Houston - One Moment In Time Créer Importer FAQ Gu…" at bounding box center [333, 177] width 667 height 354
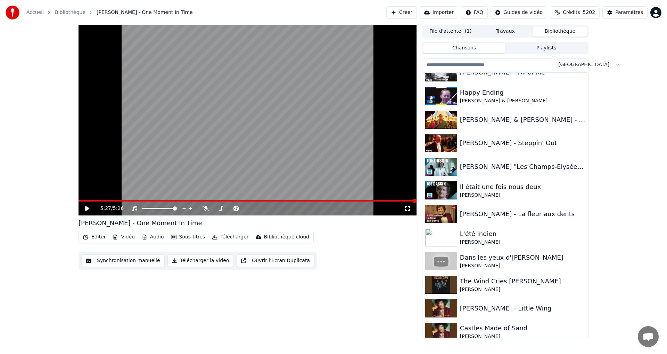
scroll to position [9712, 0]
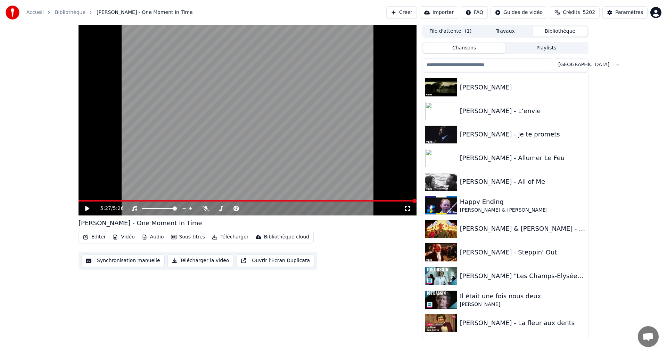
click at [476, 68] on input "search" at bounding box center [487, 64] width 130 height 13
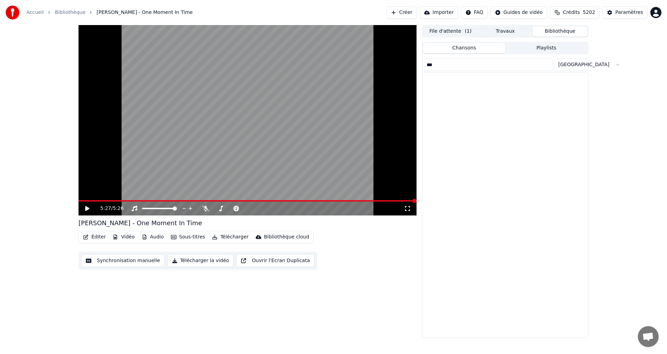
scroll to position [0, 0]
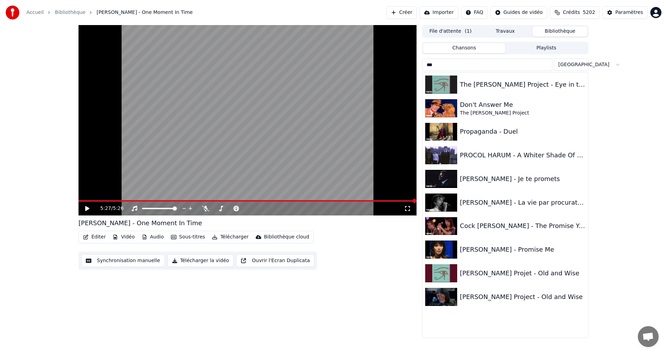
type input "****"
